Goal: Transaction & Acquisition: Purchase product/service

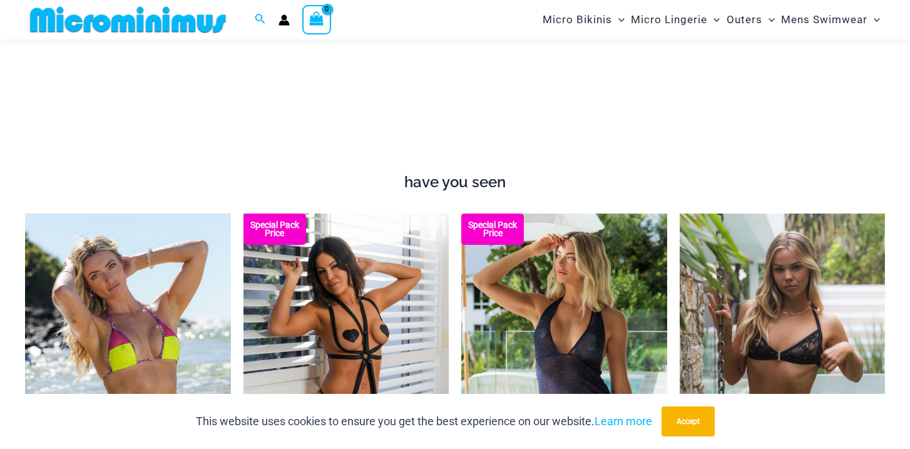
scroll to position [873, 0]
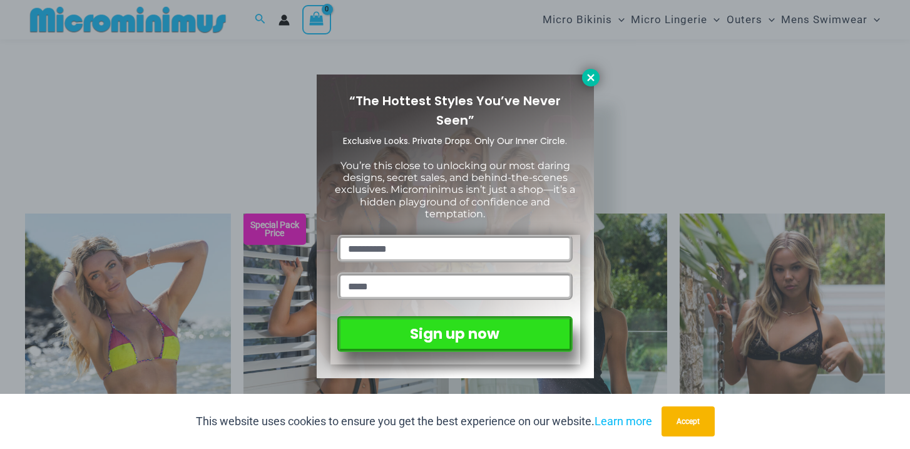
click at [590, 79] on icon at bounding box center [590, 77] width 7 height 7
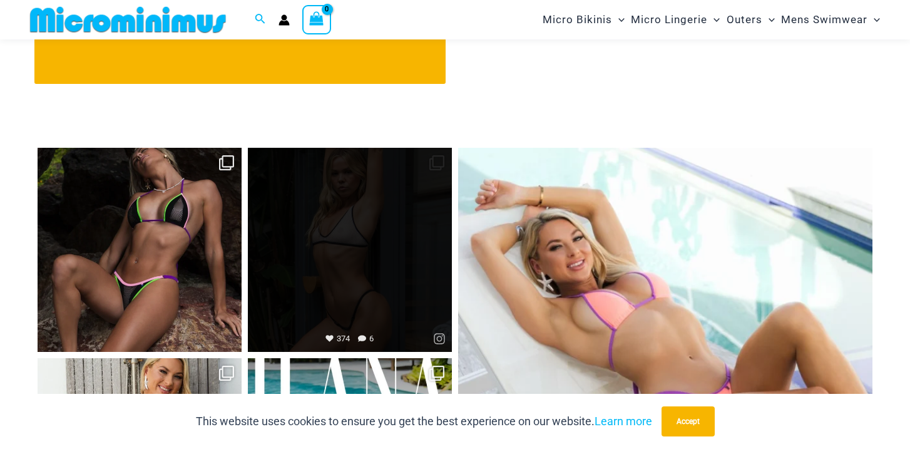
scroll to position [4733, 0]
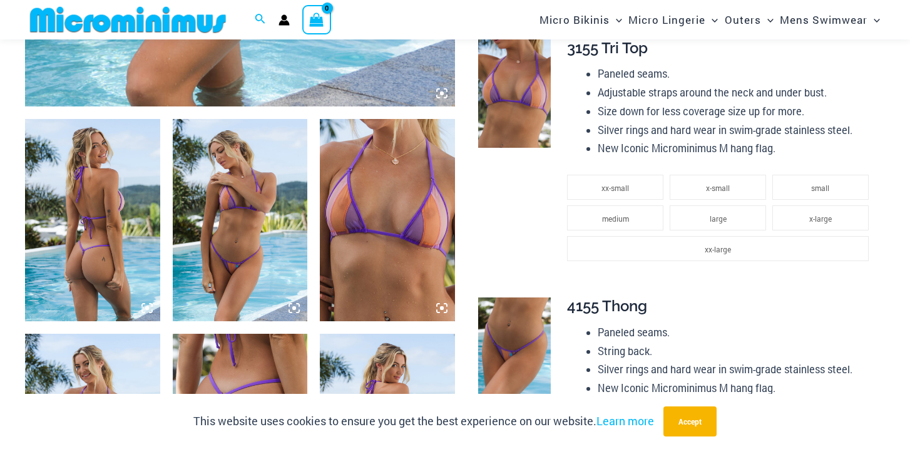
scroll to position [652, 0]
click at [93, 157] on img at bounding box center [92, 221] width 135 height 202
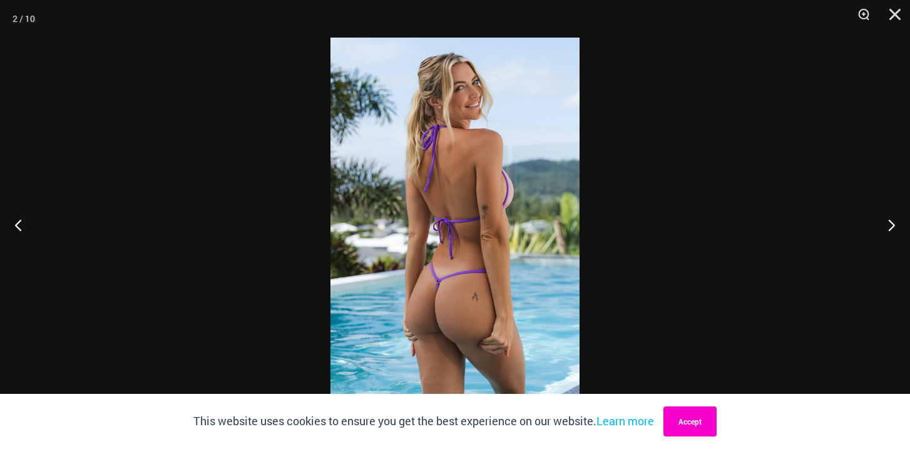
click at [697, 419] on button "Accept" at bounding box center [689, 421] width 53 height 30
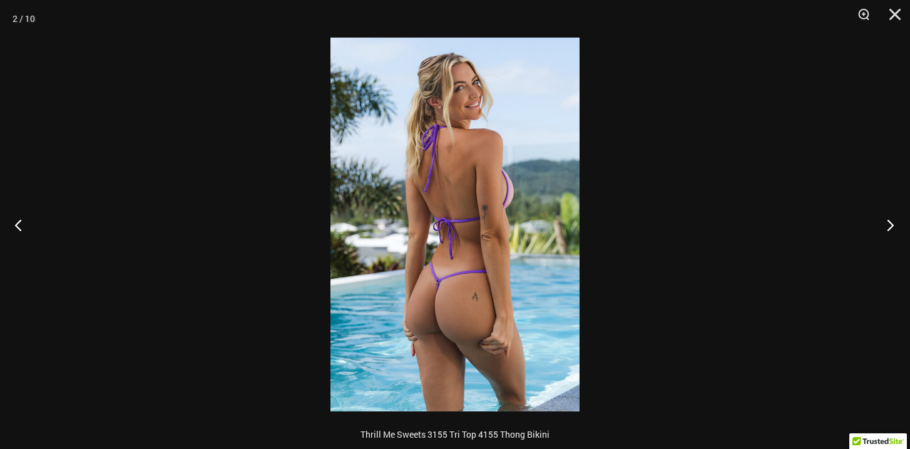
click at [889, 228] on button "Next" at bounding box center [886, 224] width 47 height 63
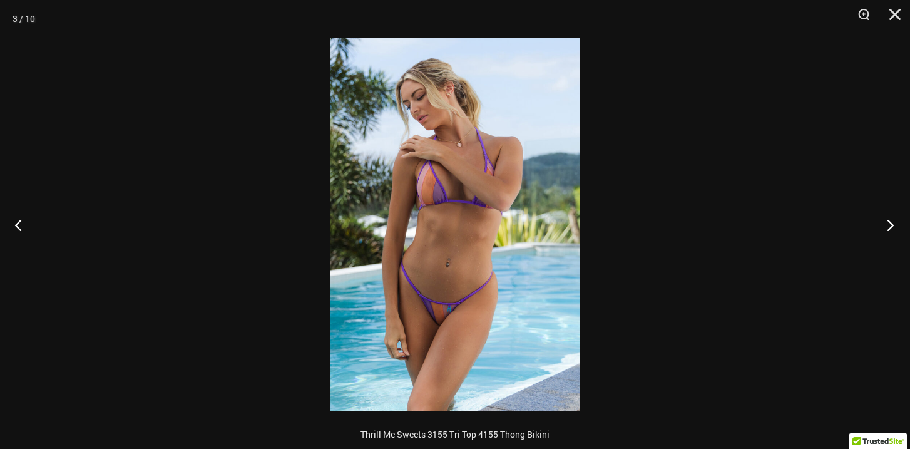
click at [889, 228] on button "Next" at bounding box center [886, 224] width 47 height 63
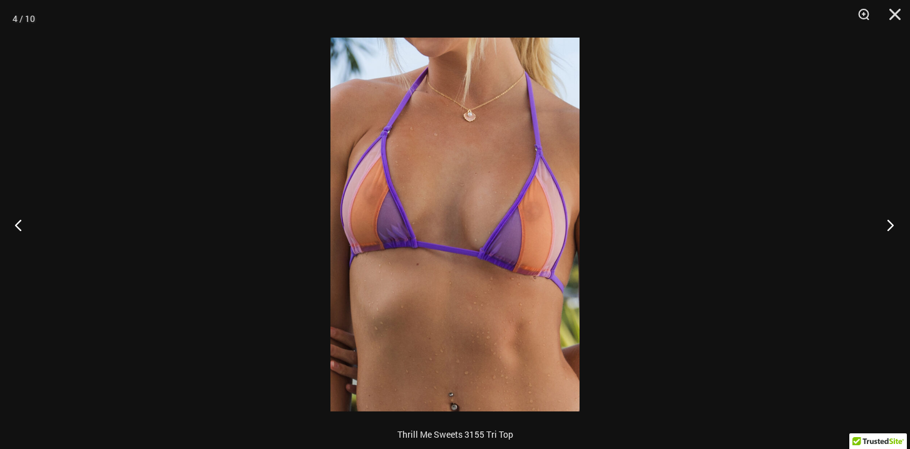
click at [889, 228] on button "Next" at bounding box center [886, 224] width 47 height 63
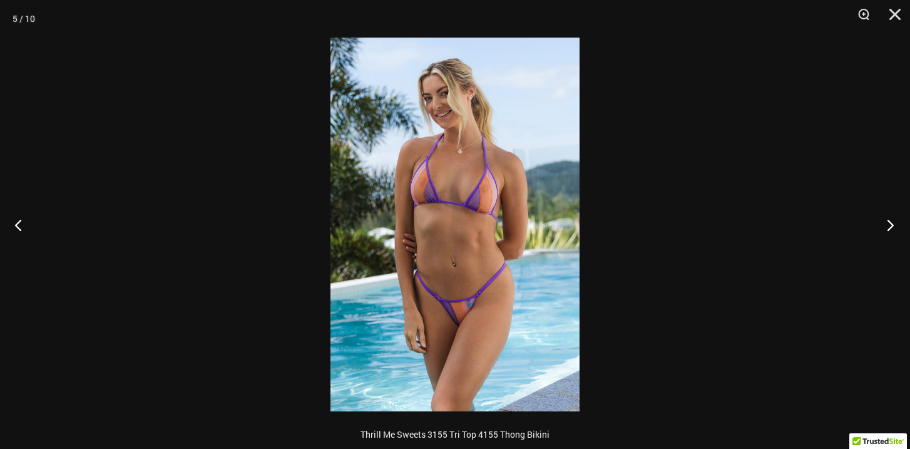
click at [889, 228] on button "Next" at bounding box center [886, 224] width 47 height 63
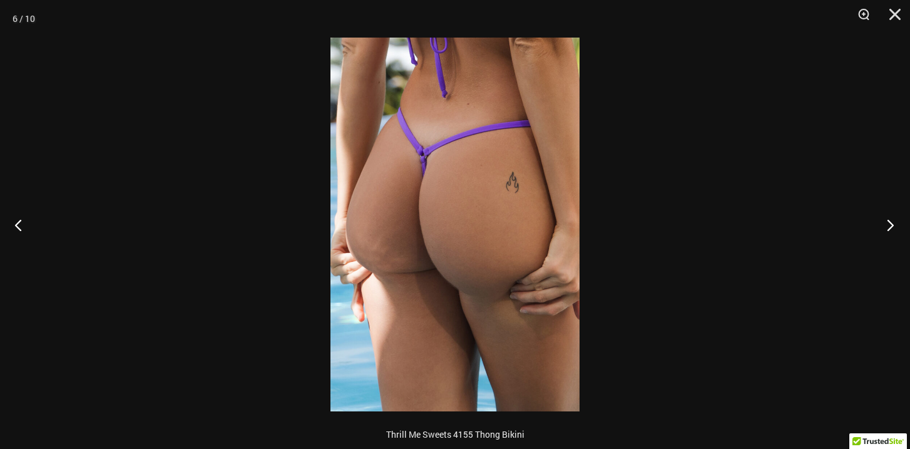
click at [889, 228] on button "Next" at bounding box center [886, 224] width 47 height 63
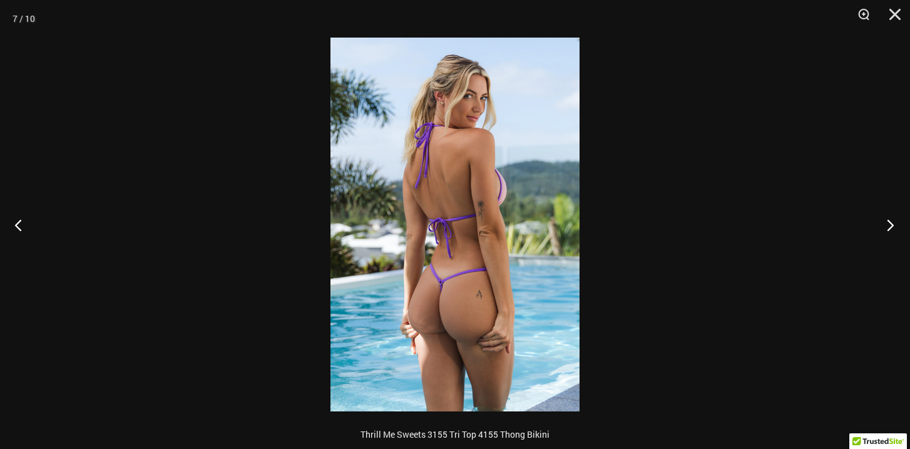
click at [889, 228] on button "Next" at bounding box center [886, 224] width 47 height 63
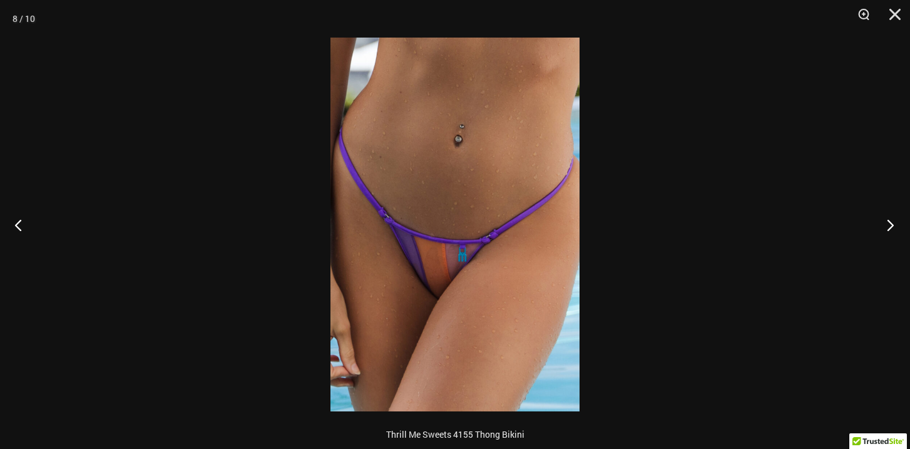
click at [889, 228] on button "Next" at bounding box center [886, 224] width 47 height 63
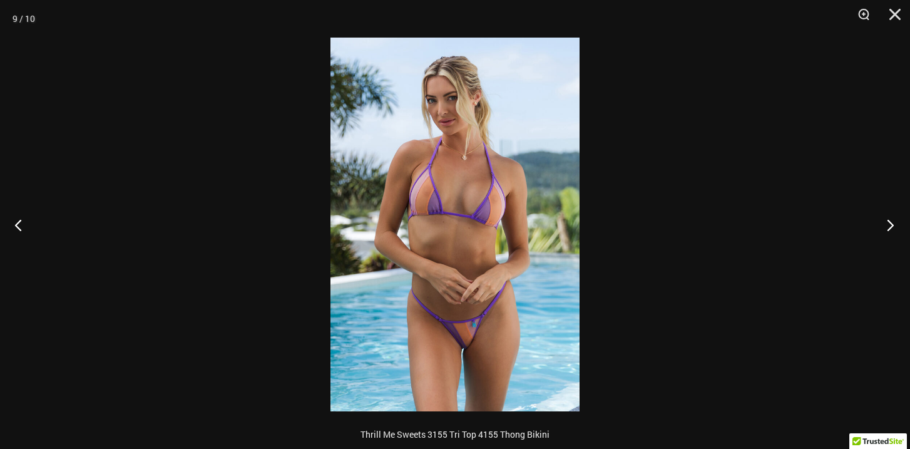
click at [889, 228] on button "Next" at bounding box center [886, 224] width 47 height 63
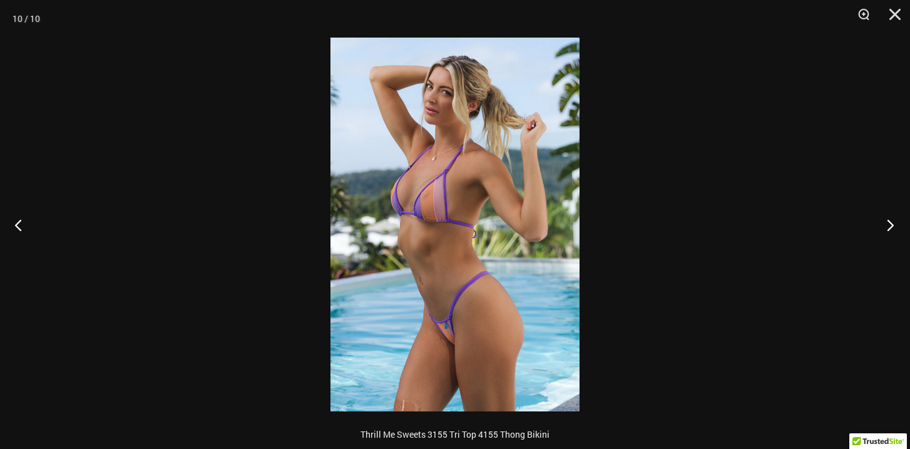
click at [889, 228] on button "Next" at bounding box center [886, 224] width 47 height 63
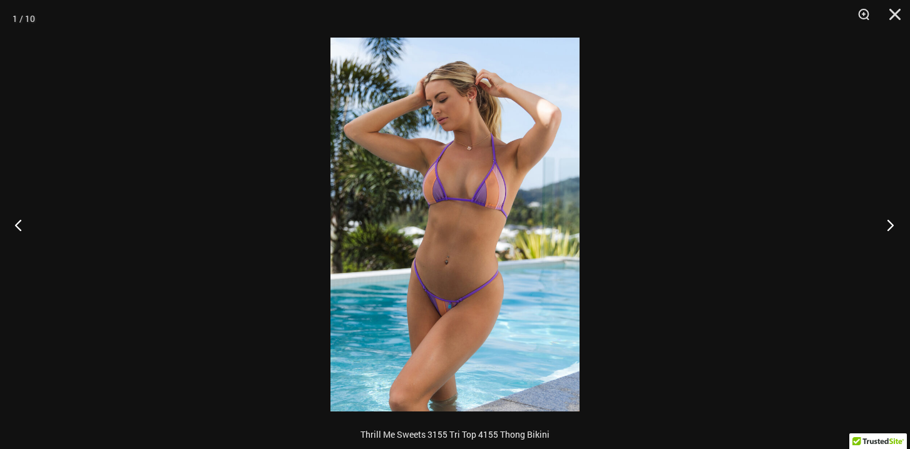
click at [889, 228] on button "Next" at bounding box center [886, 224] width 47 height 63
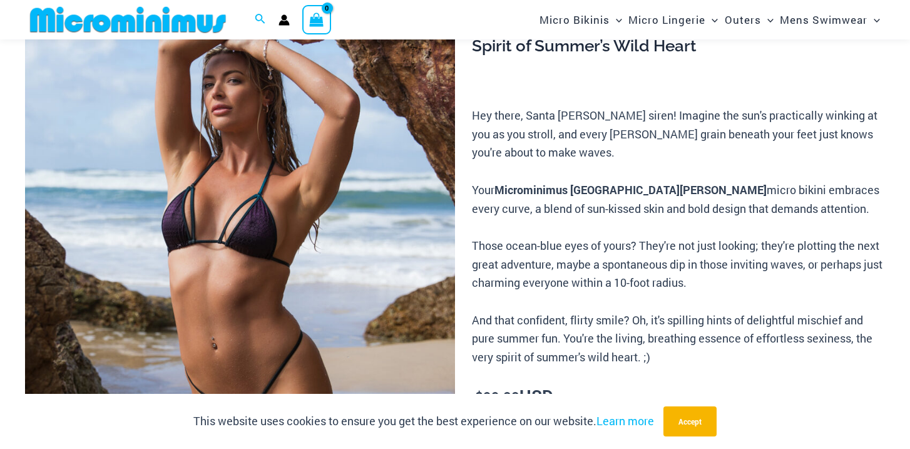
scroll to position [148, 0]
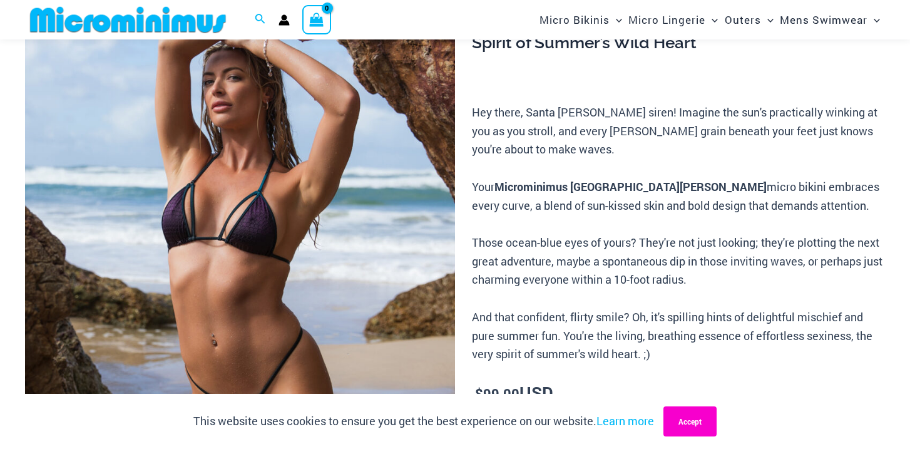
click at [688, 417] on button "Accept" at bounding box center [689, 421] width 53 height 30
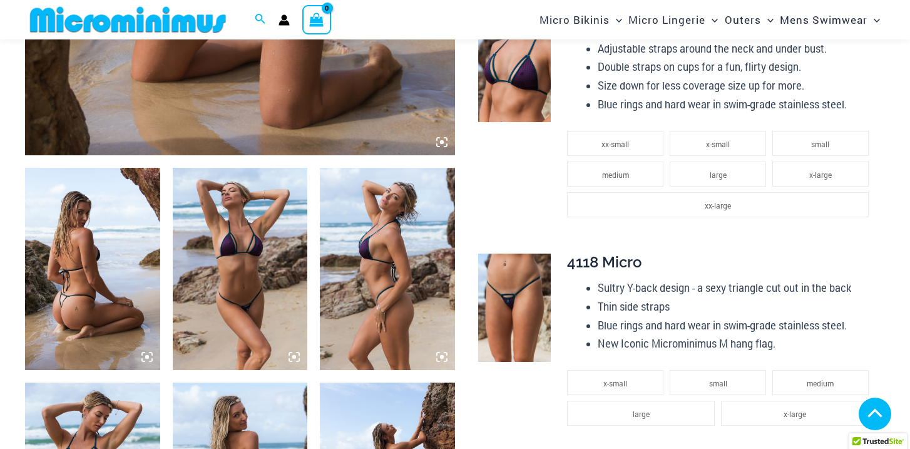
scroll to position [603, 0]
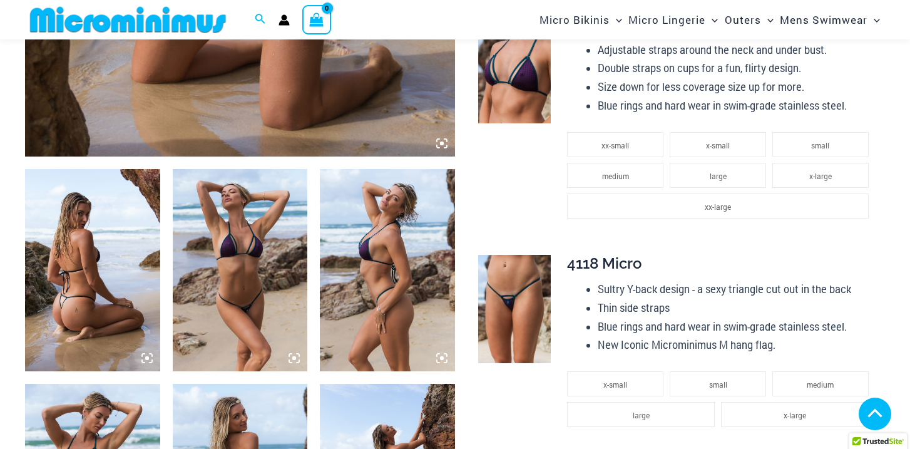
click at [143, 279] on img at bounding box center [92, 270] width 135 height 202
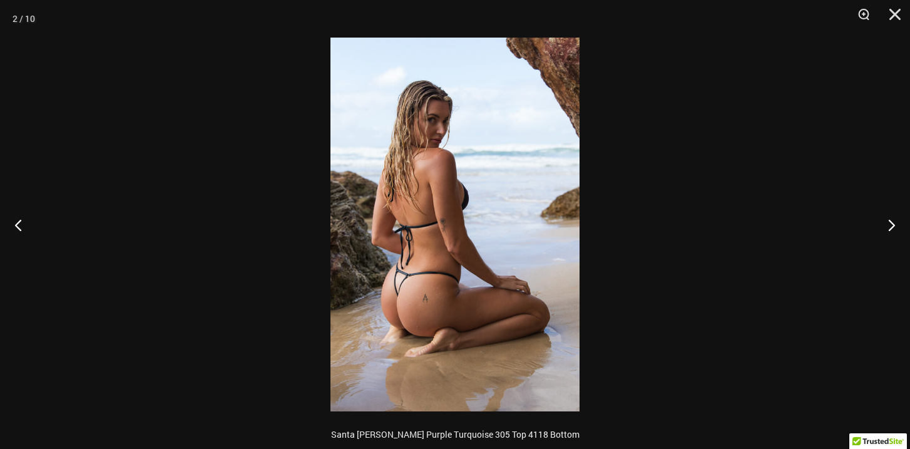
click at [417, 280] on img at bounding box center [454, 225] width 249 height 374
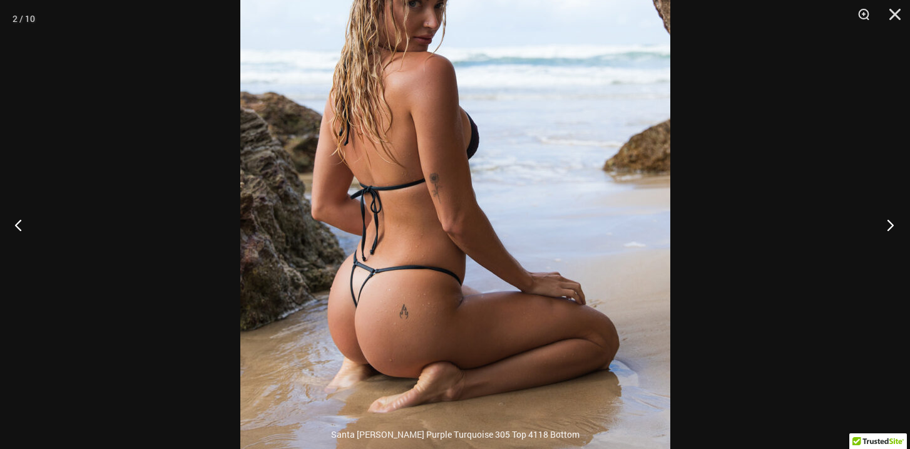
click at [891, 227] on button "Next" at bounding box center [886, 224] width 47 height 63
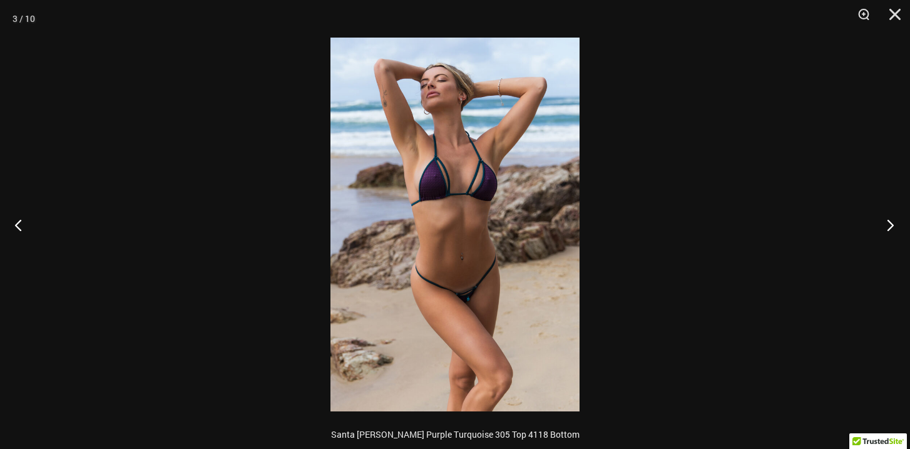
click at [891, 227] on button "Next" at bounding box center [886, 224] width 47 height 63
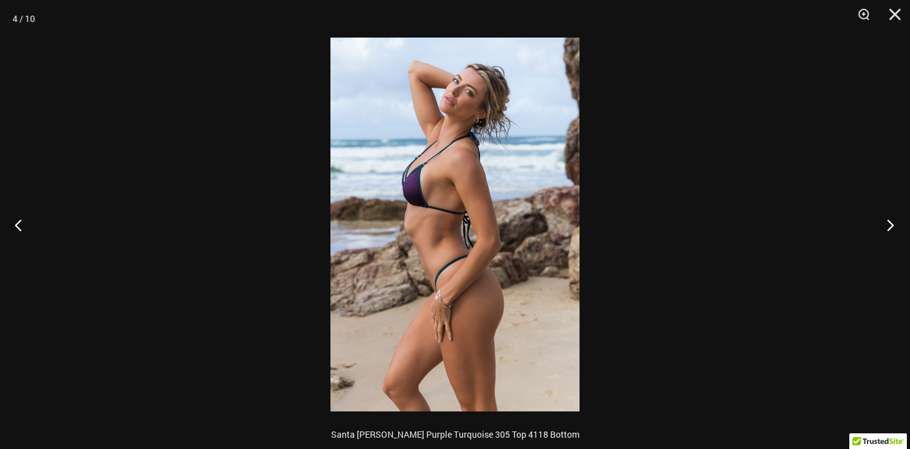
click at [891, 227] on button "Next" at bounding box center [886, 224] width 47 height 63
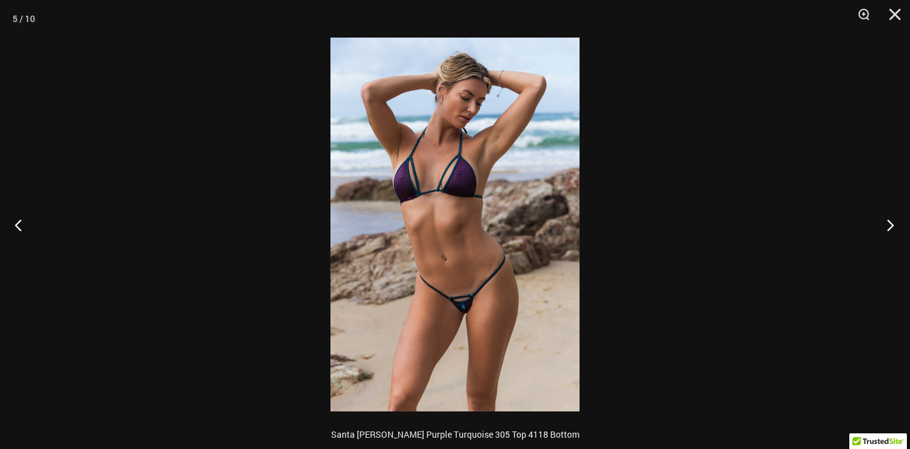
click at [891, 227] on button "Next" at bounding box center [886, 224] width 47 height 63
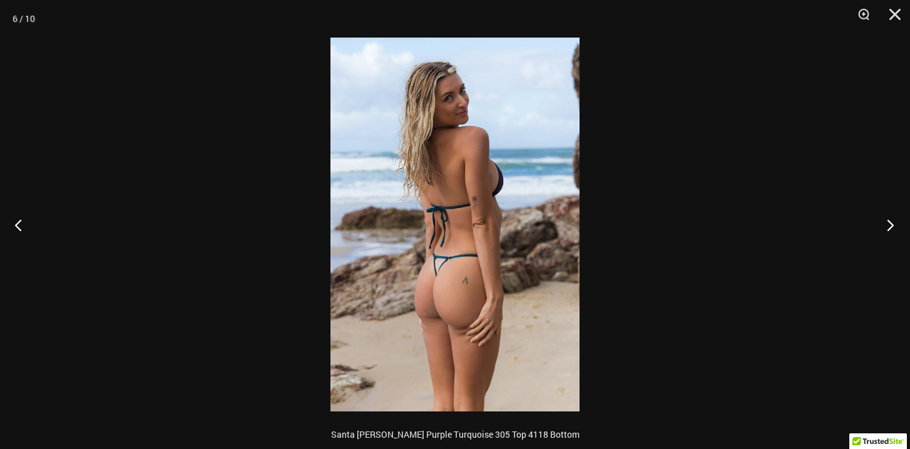
click at [891, 227] on button "Next" at bounding box center [886, 224] width 47 height 63
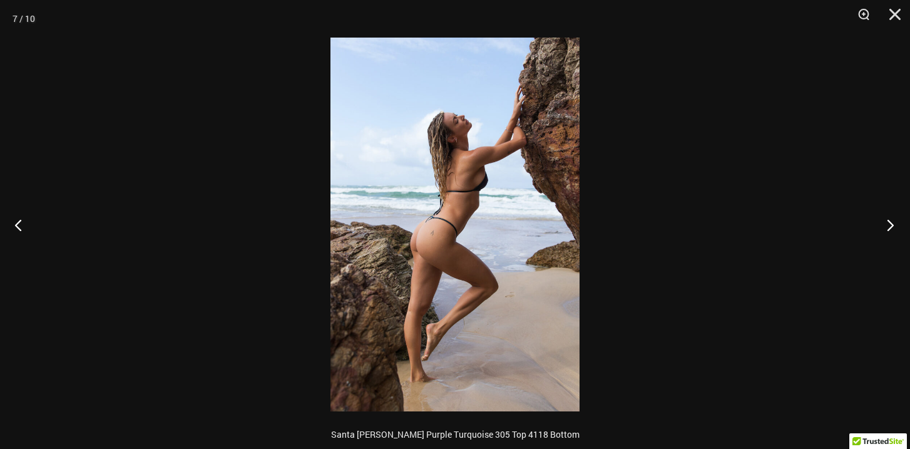
click at [891, 227] on button "Next" at bounding box center [886, 224] width 47 height 63
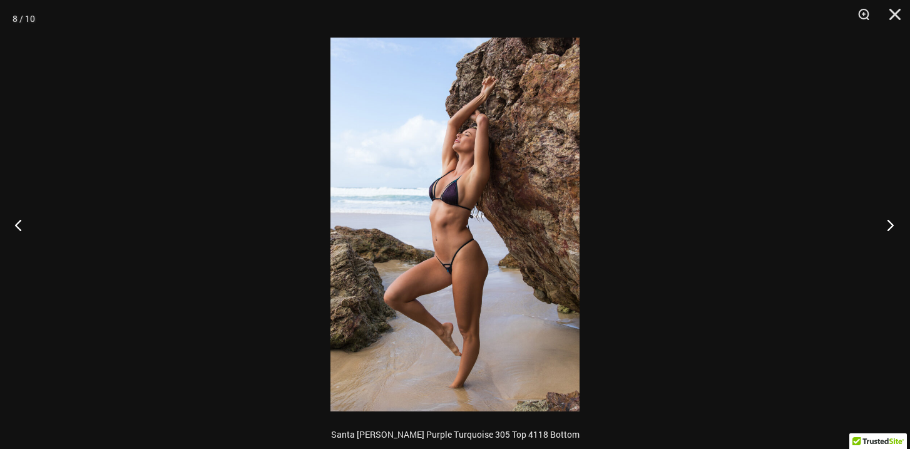
click at [891, 227] on button "Next" at bounding box center [886, 224] width 47 height 63
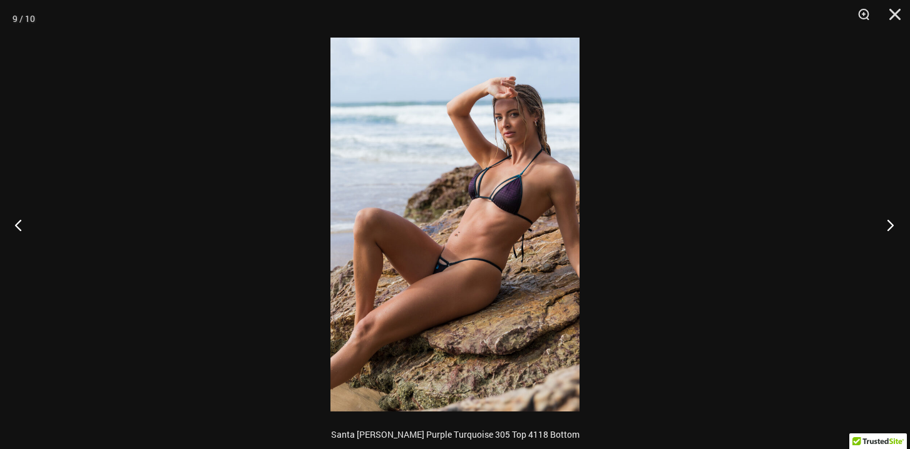
click at [891, 227] on button "Next" at bounding box center [886, 224] width 47 height 63
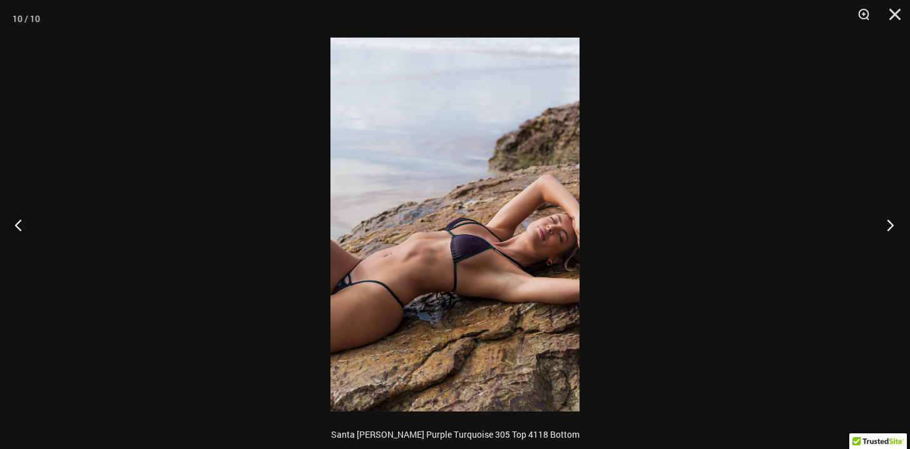
click at [891, 227] on button "Next" at bounding box center [886, 224] width 47 height 63
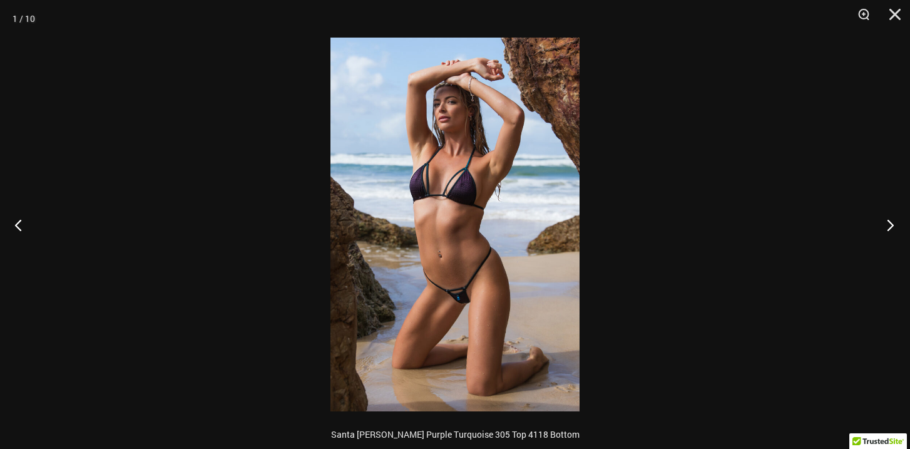
click at [891, 227] on button "Next" at bounding box center [886, 224] width 47 height 63
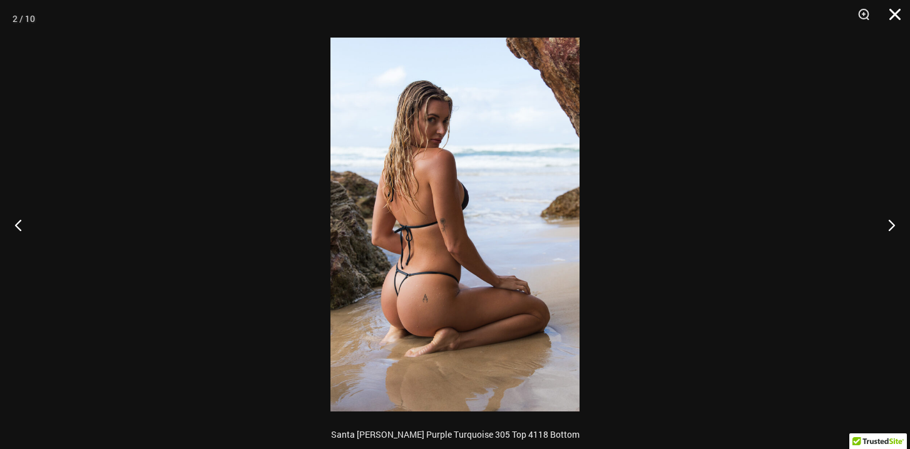
click at [897, 23] on button "Close" at bounding box center [890, 19] width 31 height 38
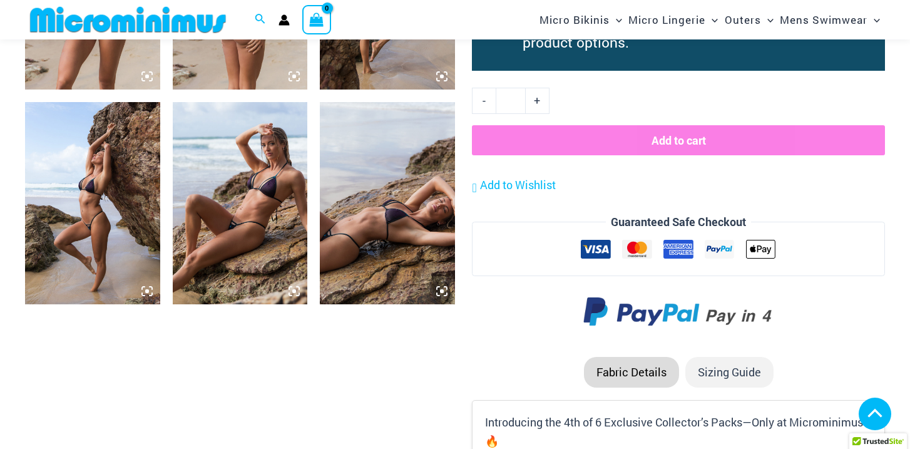
scroll to position [1326, 0]
